Goal: Information Seeking & Learning: Understand process/instructions

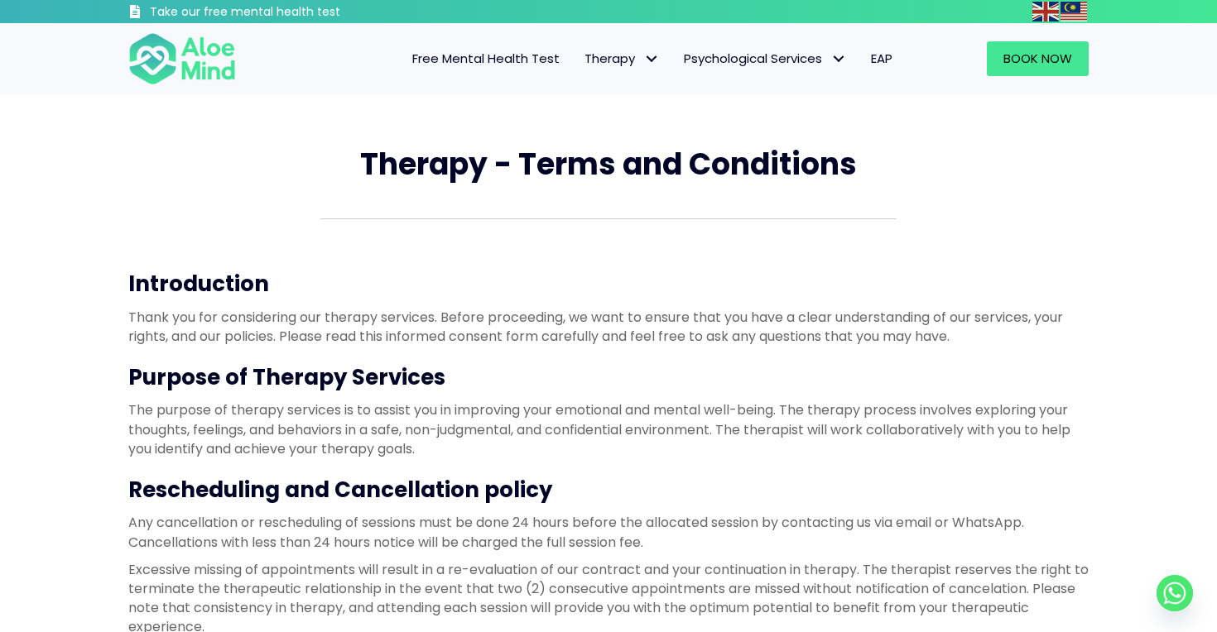
click at [573, 318] on p "Thank you for considering our therapy services. Before proceeding, we want to e…" at bounding box center [608, 327] width 960 height 38
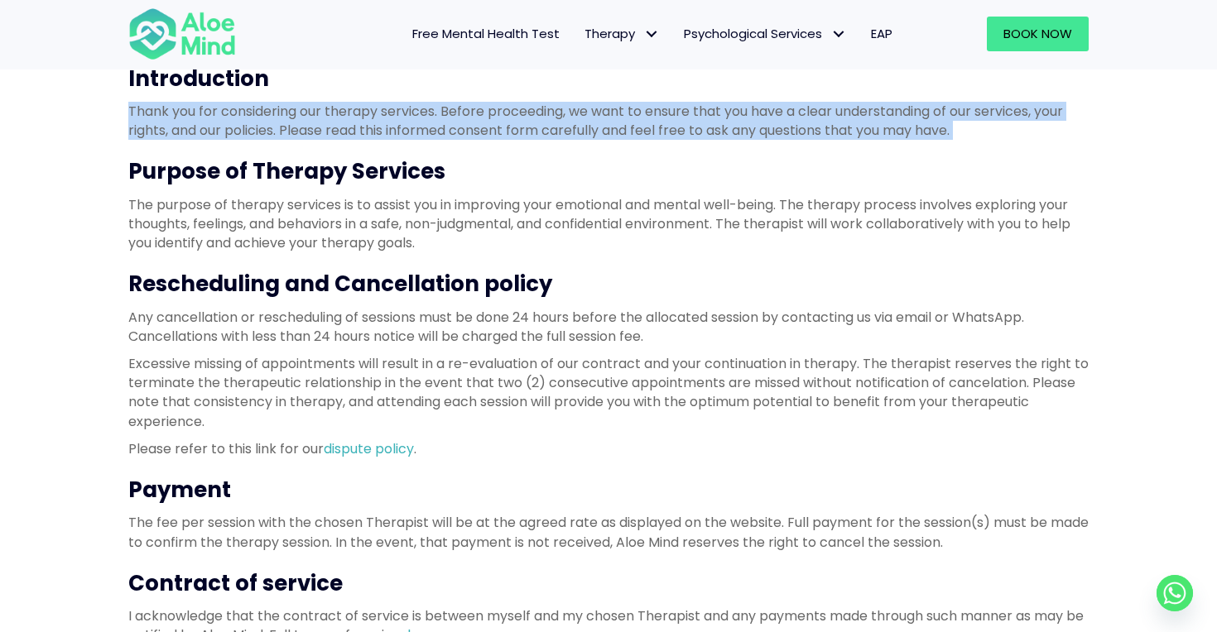
scroll to position [206, 0]
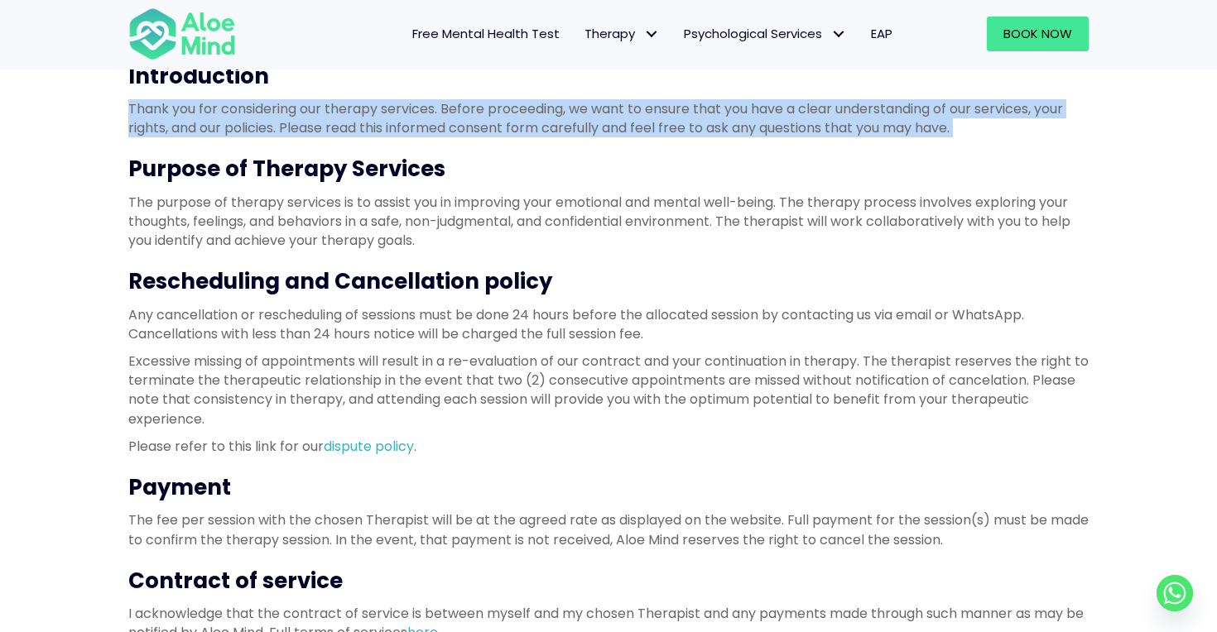
click at [573, 318] on p "Any cancellation or rescheduling of sessions must be done 24 hours before the a…" at bounding box center [608, 324] width 960 height 38
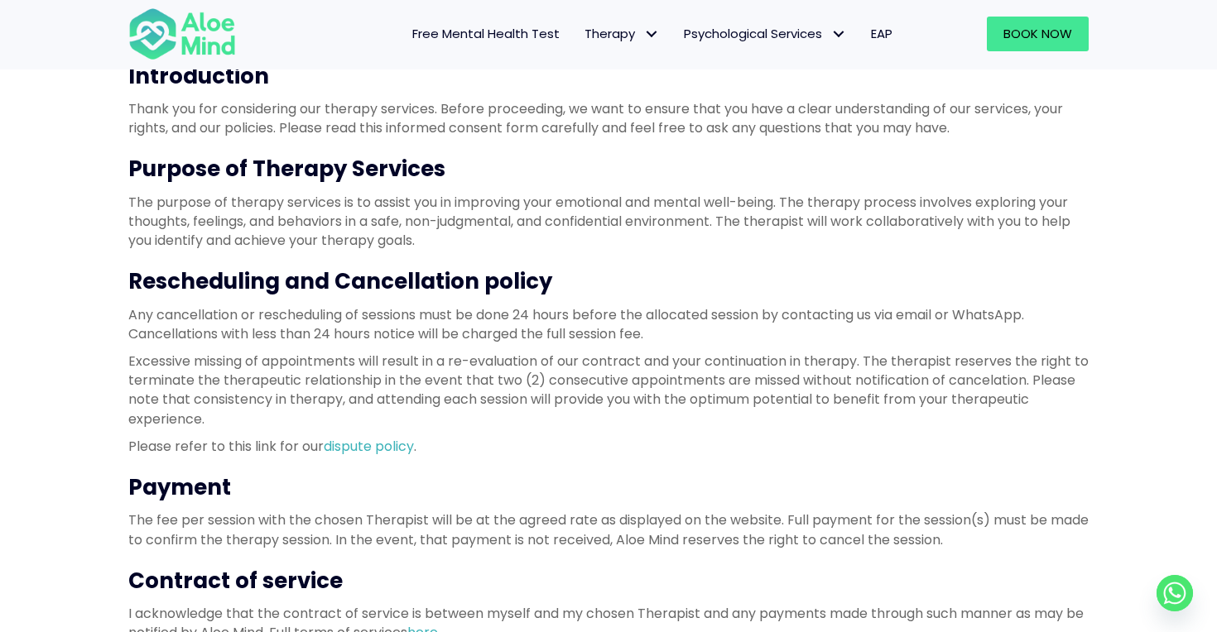
click at [573, 318] on p "Any cancellation or rescheduling of sessions must be done 24 hours before the a…" at bounding box center [608, 324] width 960 height 38
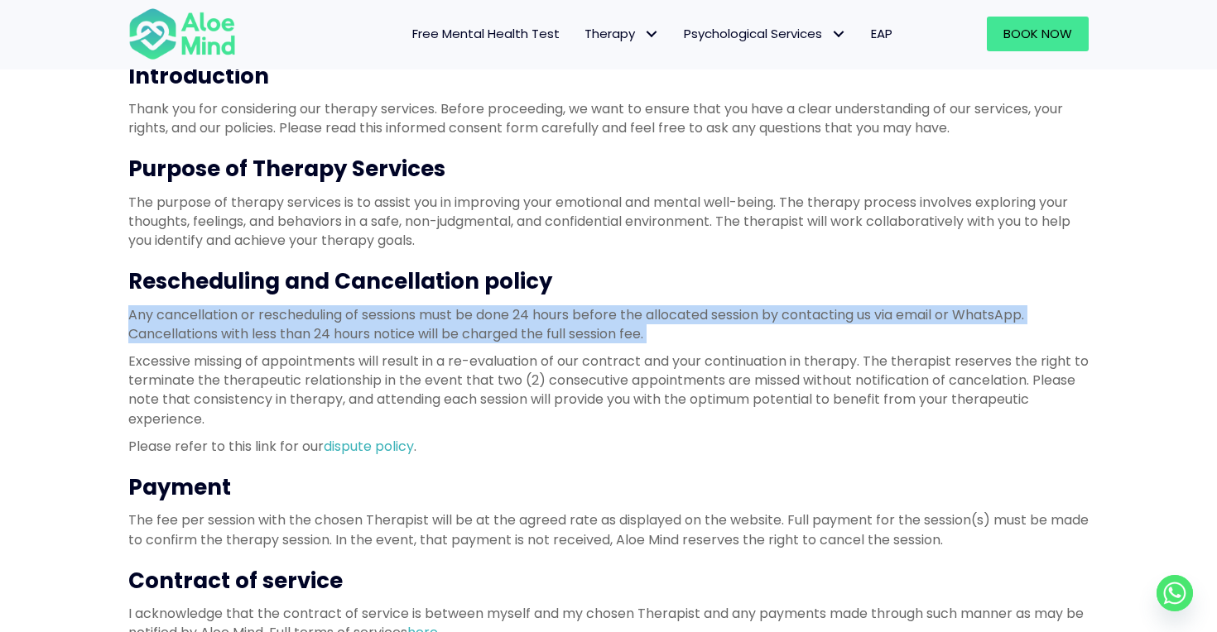
click at [592, 398] on p "Excessive missing of appointments will result in a re-evaluation of our contrac…" at bounding box center [608, 390] width 960 height 77
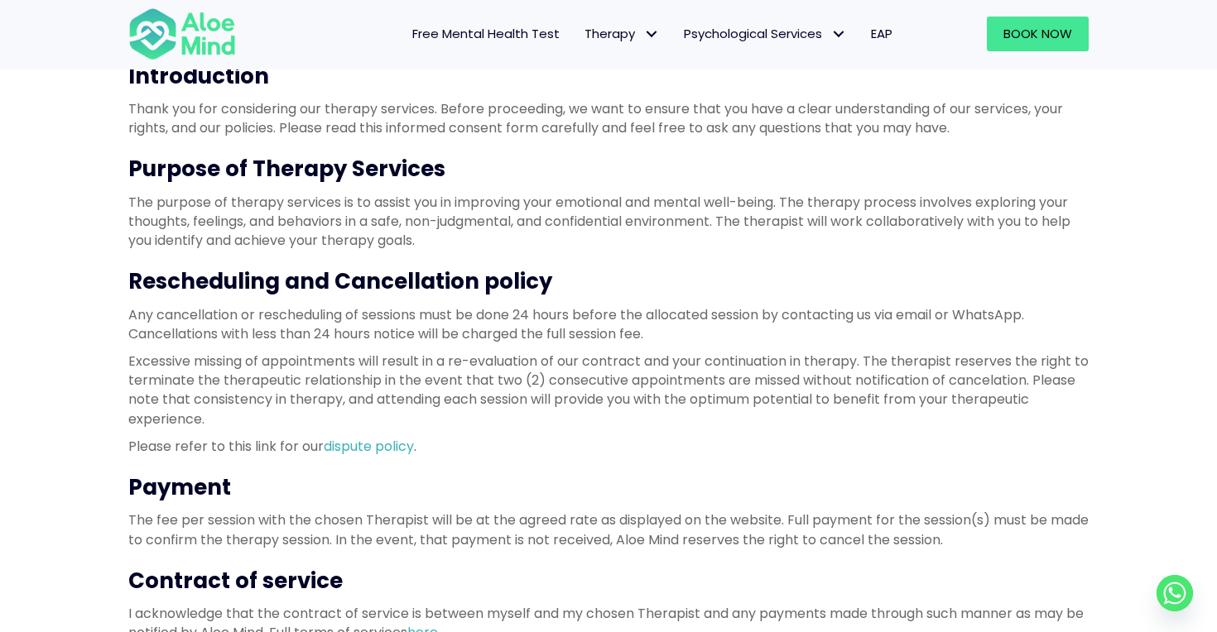
click at [592, 398] on p "Excessive missing of appointments will result in a re-evaluation of our contrac…" at bounding box center [608, 390] width 960 height 77
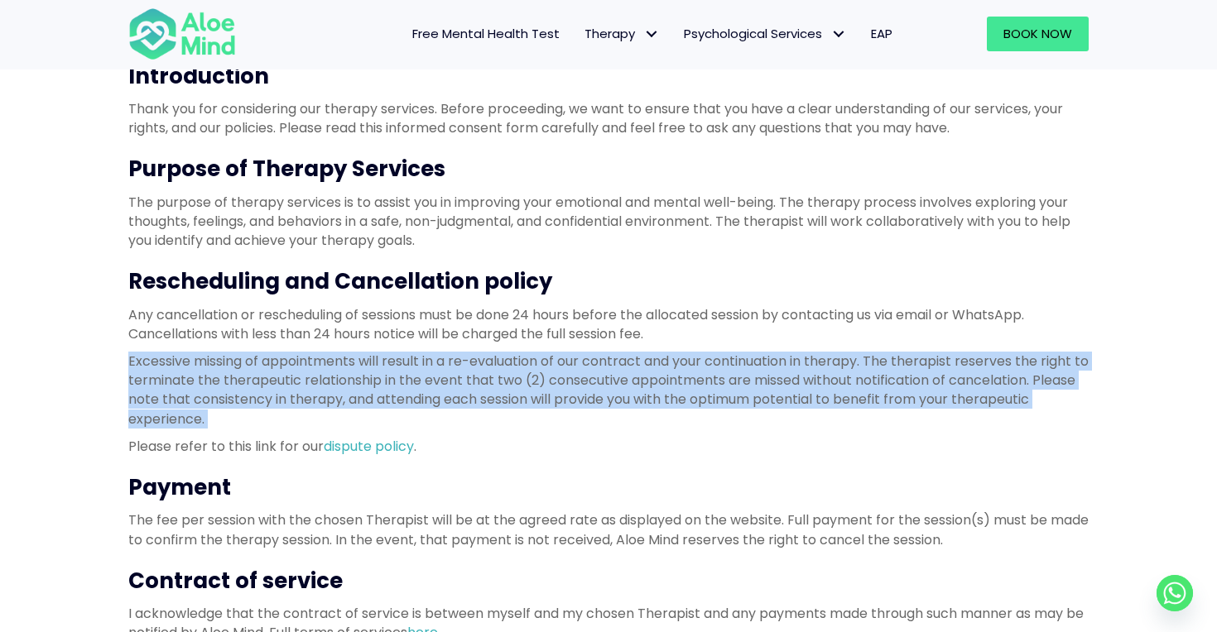
click at [592, 398] on p "Excessive missing of appointments will result in a re-evaluation of our contrac…" at bounding box center [608, 390] width 960 height 77
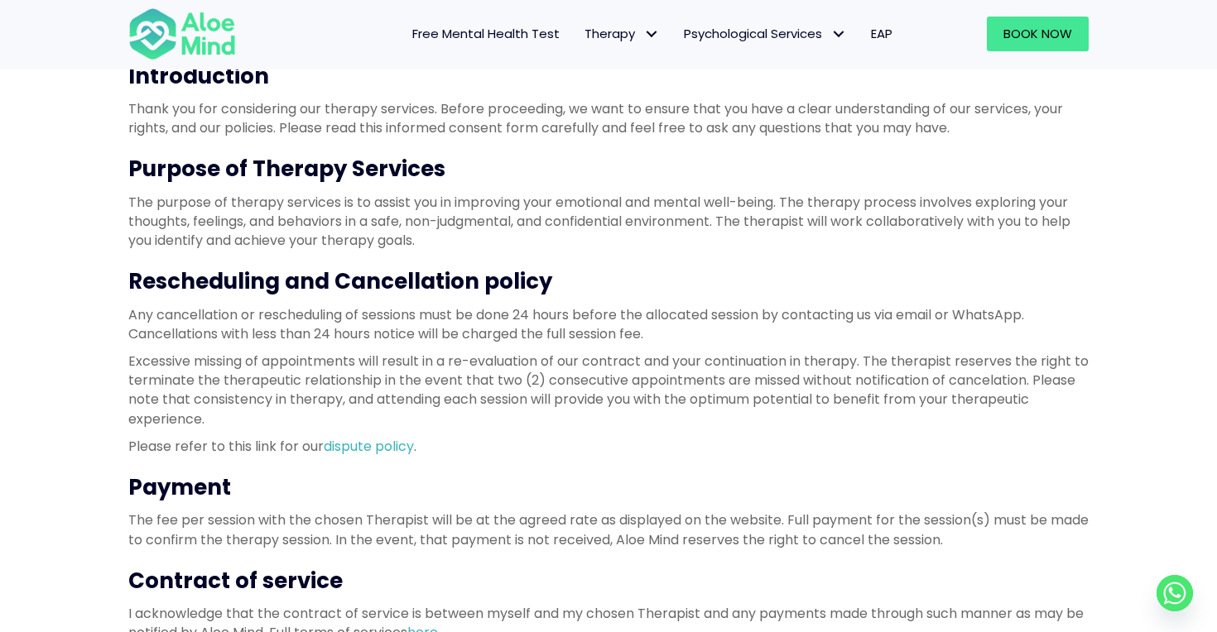
click at [592, 398] on p "Excessive missing of appointments will result in a re-evaluation of our contrac…" at bounding box center [608, 390] width 960 height 77
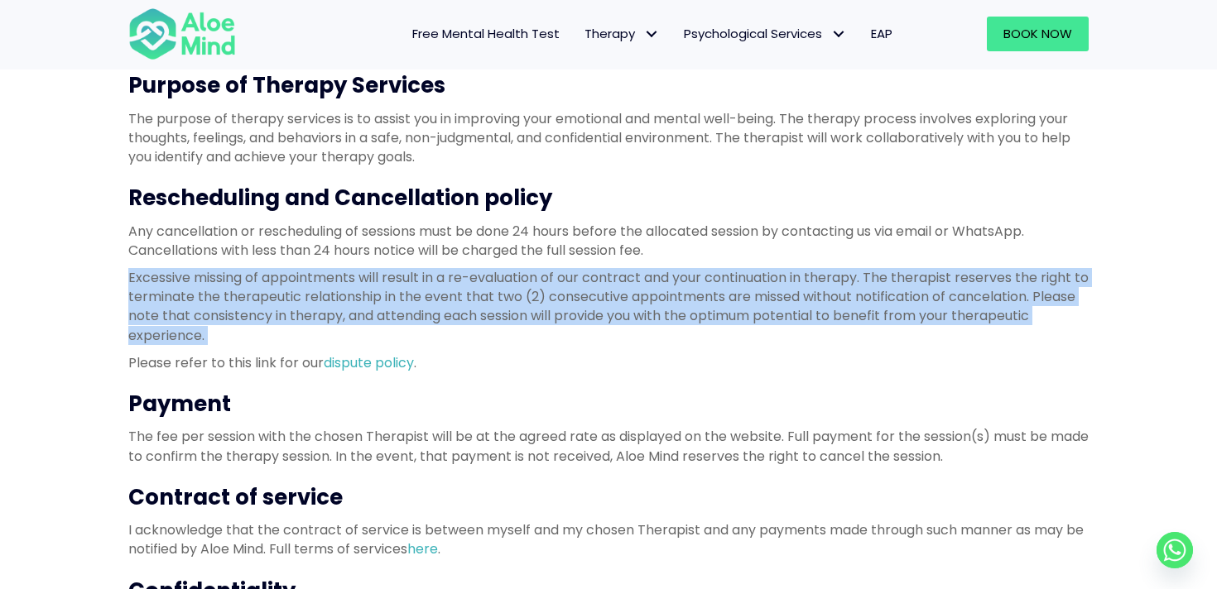
scroll to position [127, 0]
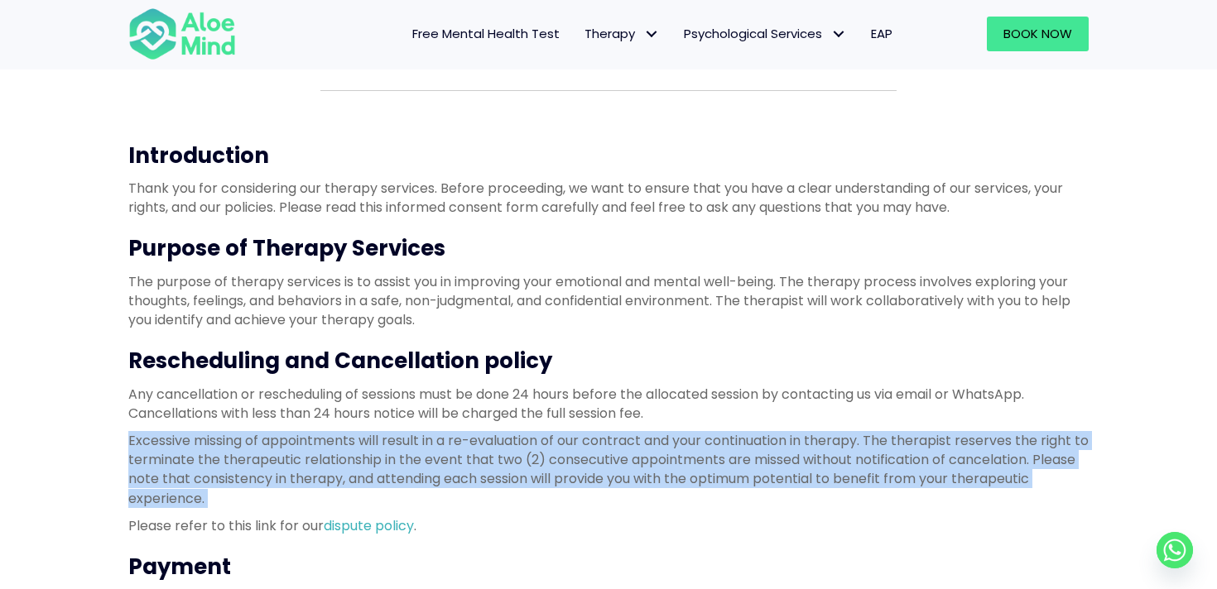
click at [532, 246] on h3 "Purpose of Therapy Services" at bounding box center [608, 248] width 960 height 30
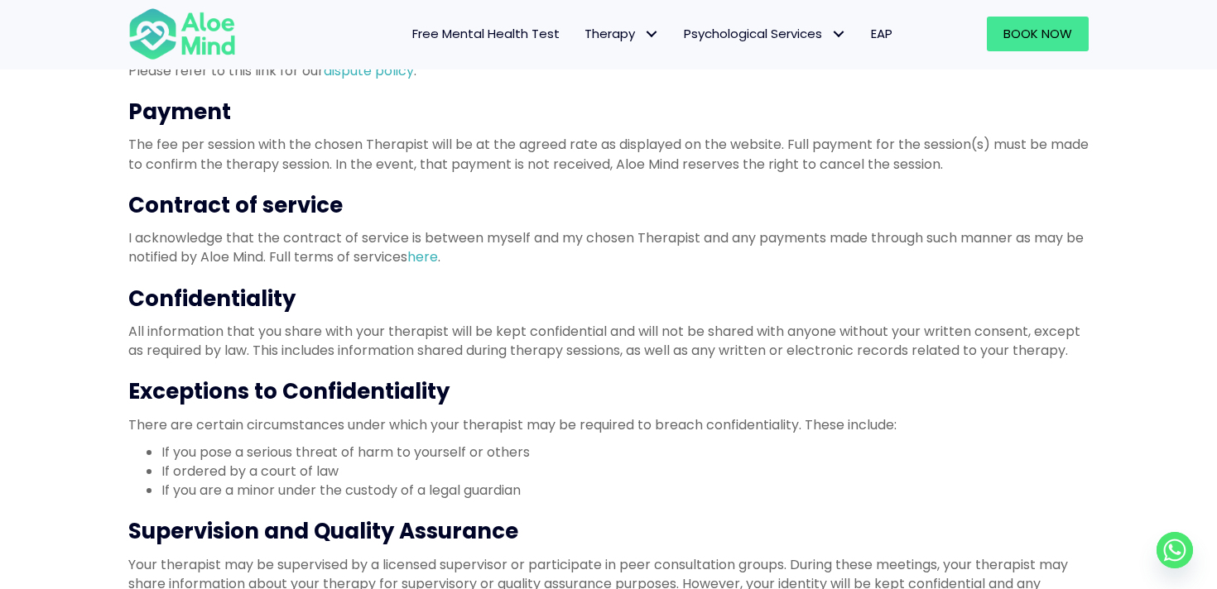
scroll to position [586, 0]
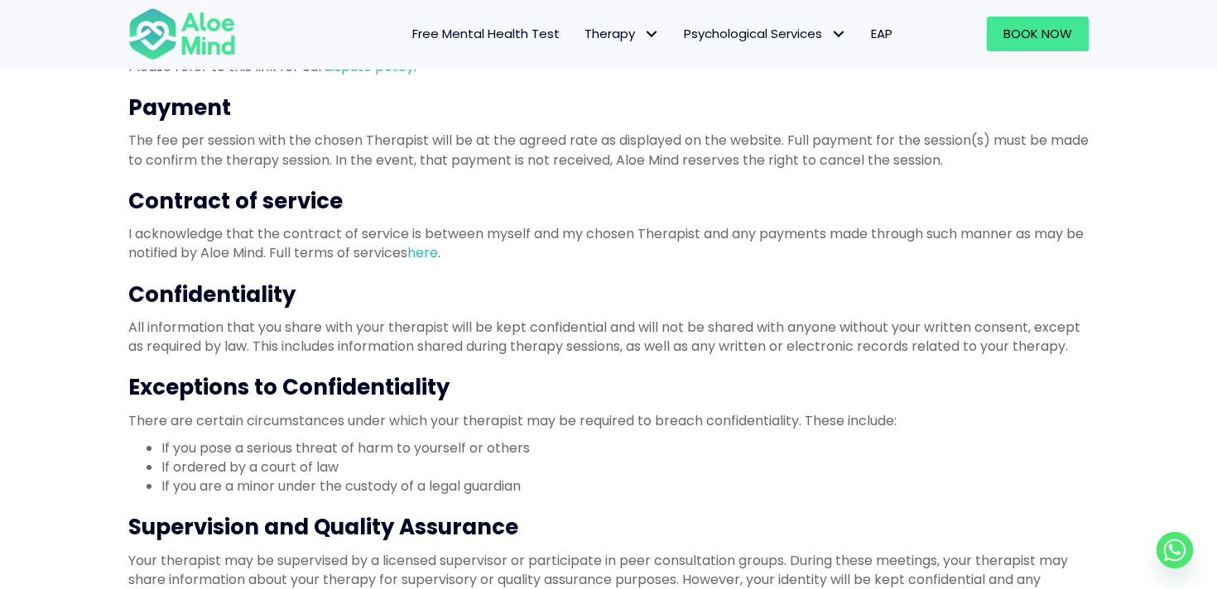
click at [257, 284] on h3 "Confidentiality" at bounding box center [608, 295] width 960 height 30
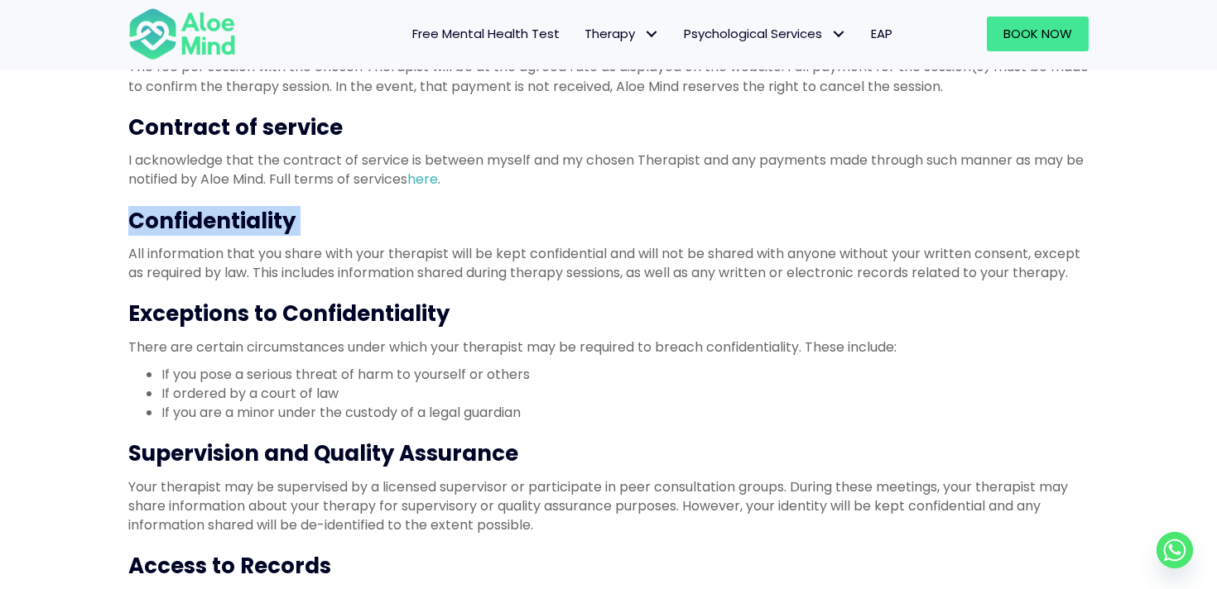
scroll to position [661, 0]
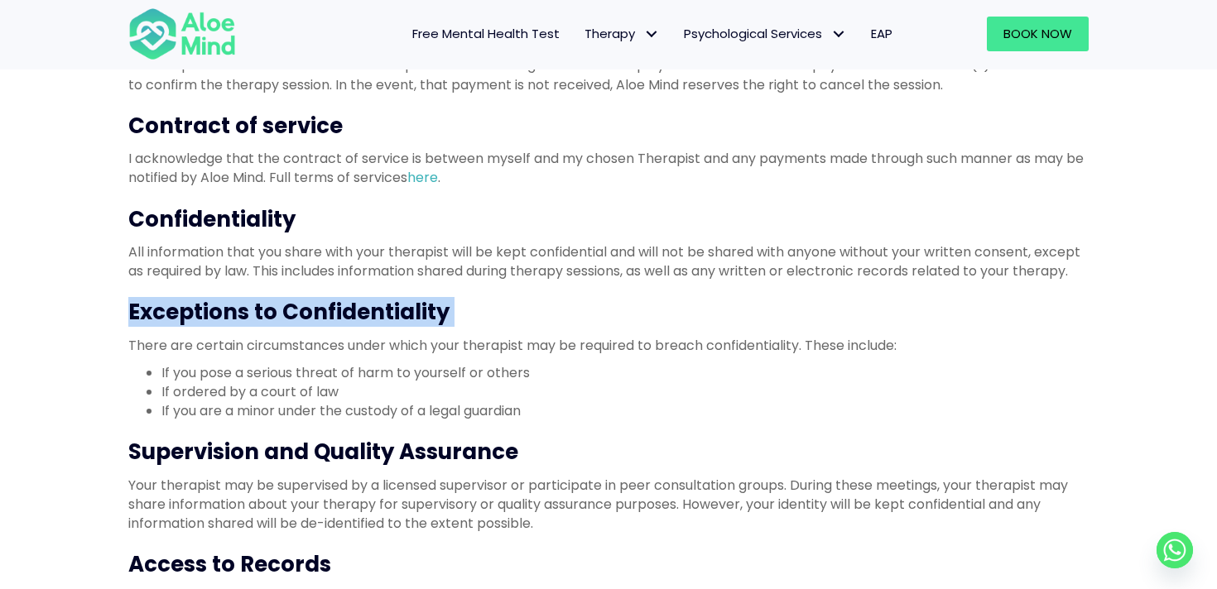
drag, startPoint x: 131, startPoint y: 315, endPoint x: 459, endPoint y: 335, distance: 328.5
click at [459, 335] on div "Introduction Thank you for considering our therapy services. Before proceeding,…" at bounding box center [608, 126] width 960 height 1041
click at [314, 392] on li "If ordered by a court of law" at bounding box center [624, 391] width 927 height 19
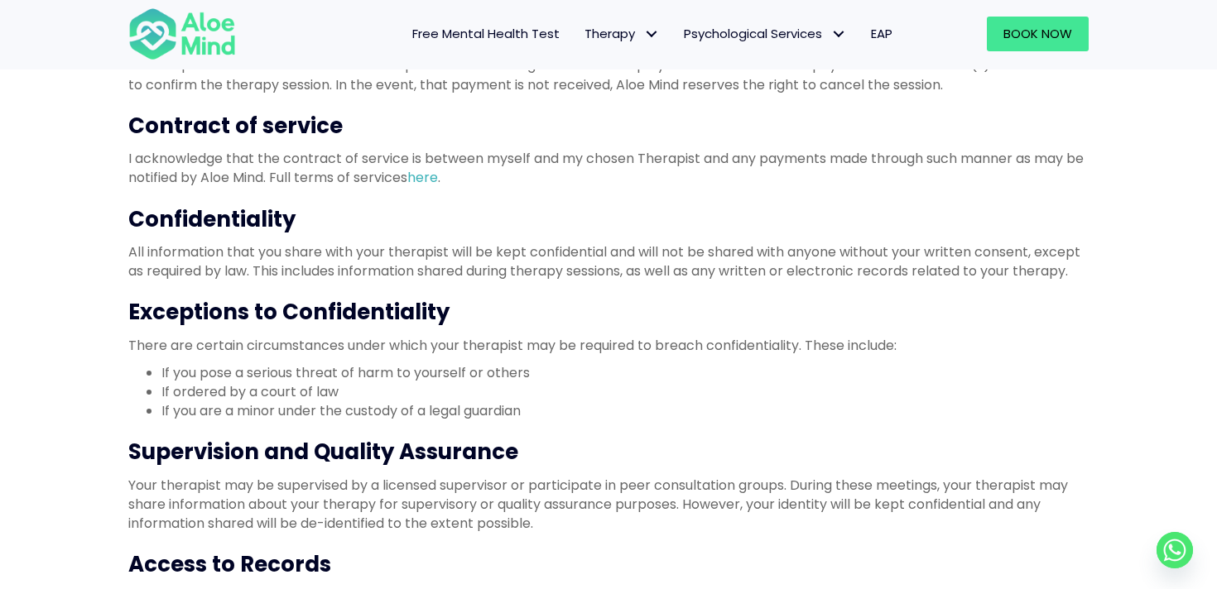
click at [314, 392] on li "If ordered by a court of law" at bounding box center [624, 391] width 927 height 19
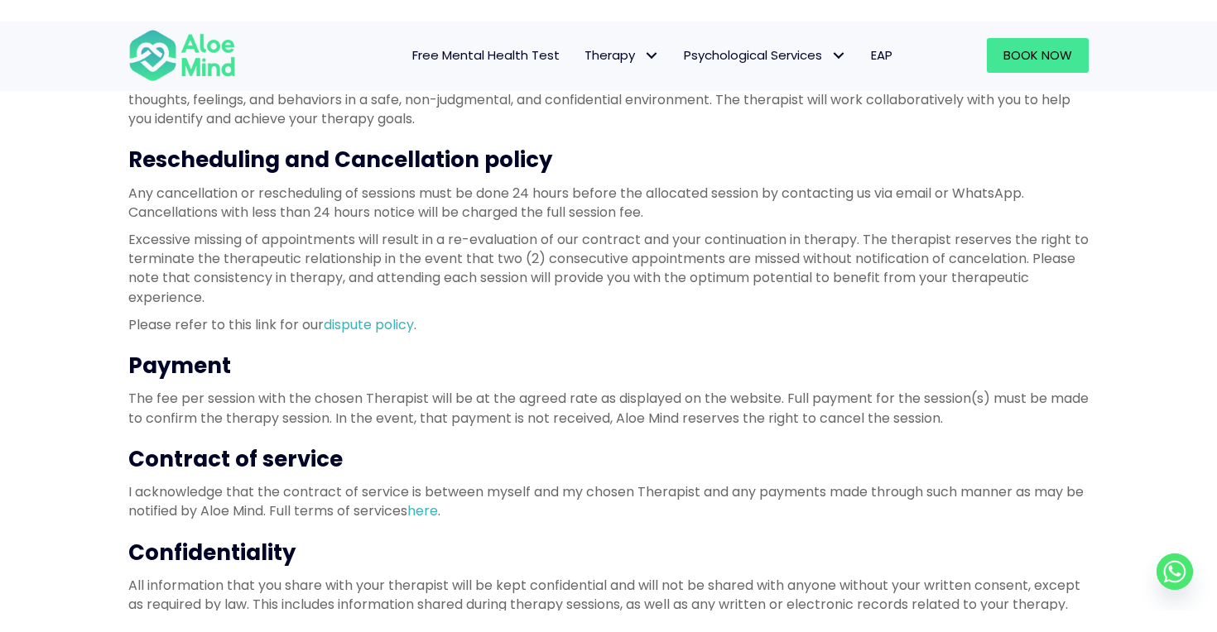
scroll to position [344, 0]
